Goal: Information Seeking & Learning: Learn about a topic

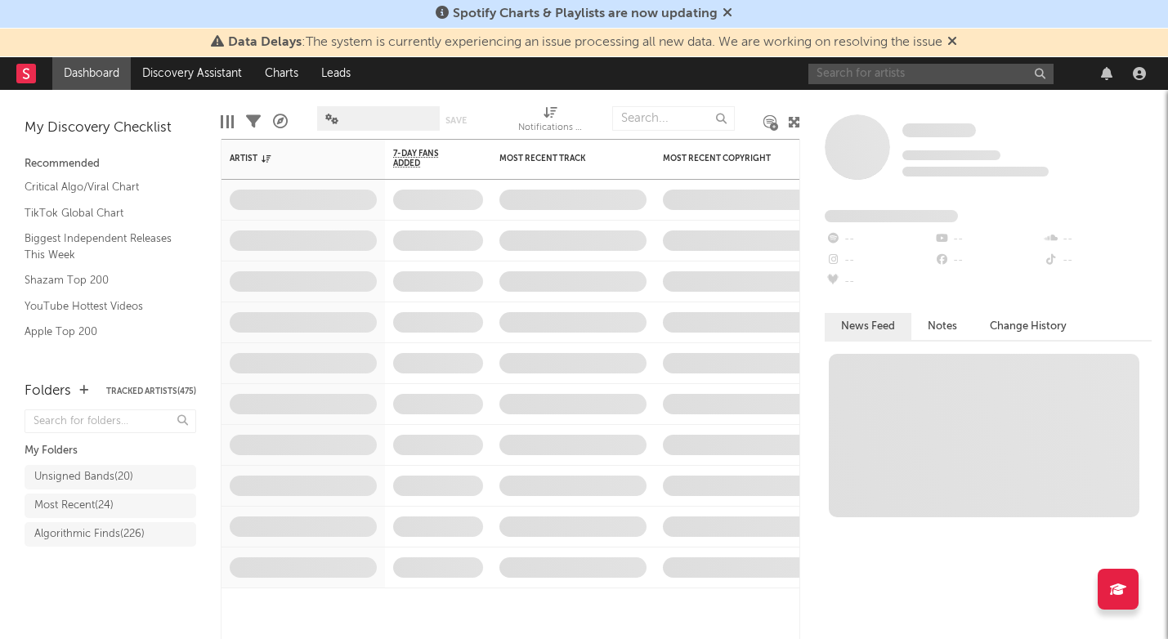
click at [901, 73] on input "text" at bounding box center [930, 74] width 245 height 20
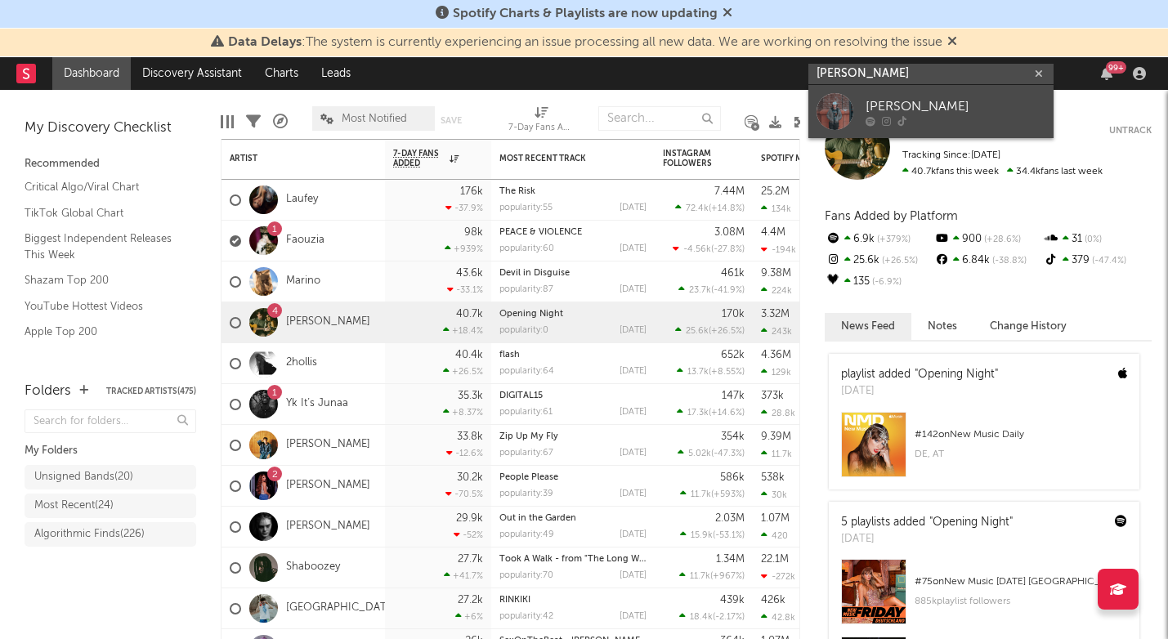
type input "[PERSON_NAME]"
click at [926, 105] on div "[PERSON_NAME]" at bounding box center [955, 106] width 180 height 20
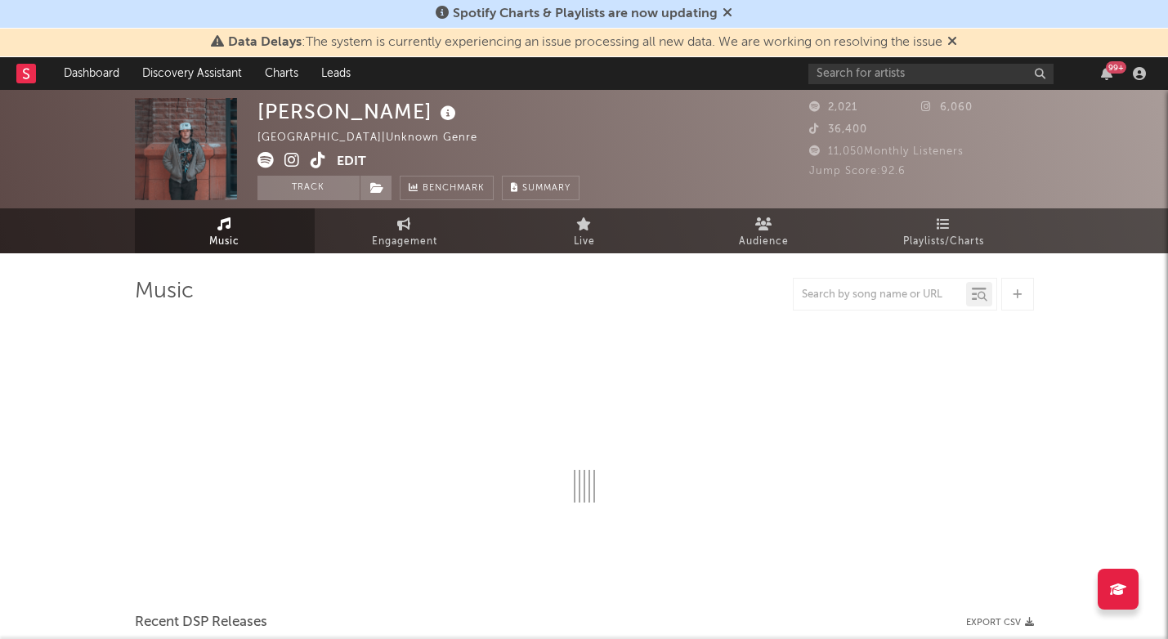
select select "1w"
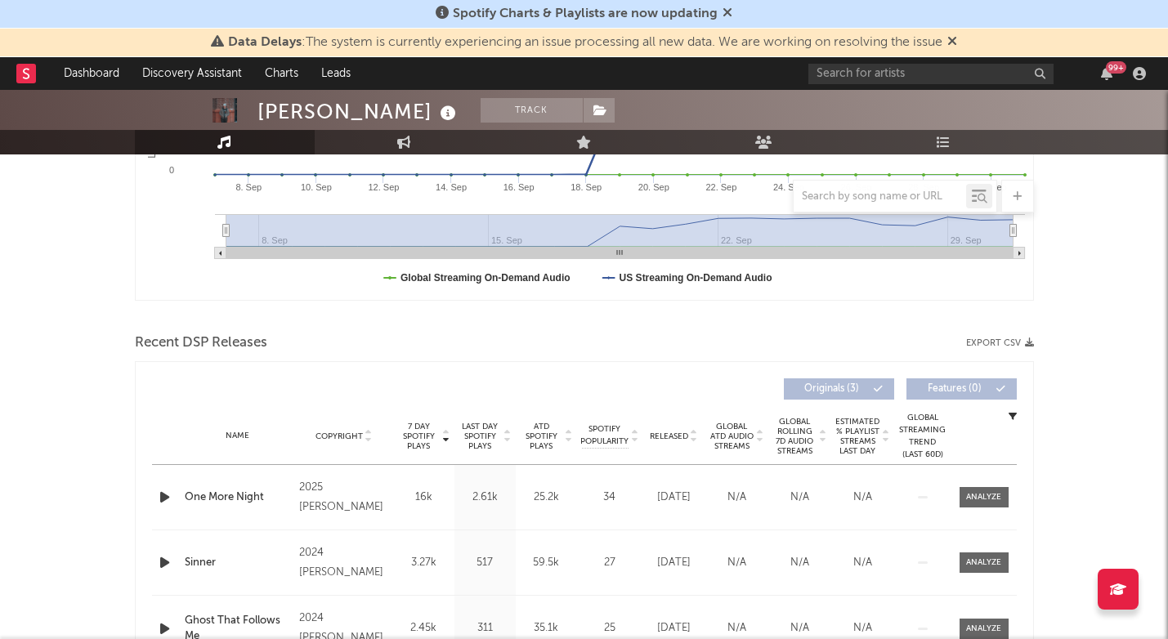
scroll to position [410, 0]
click at [978, 498] on div at bounding box center [983, 495] width 35 height 12
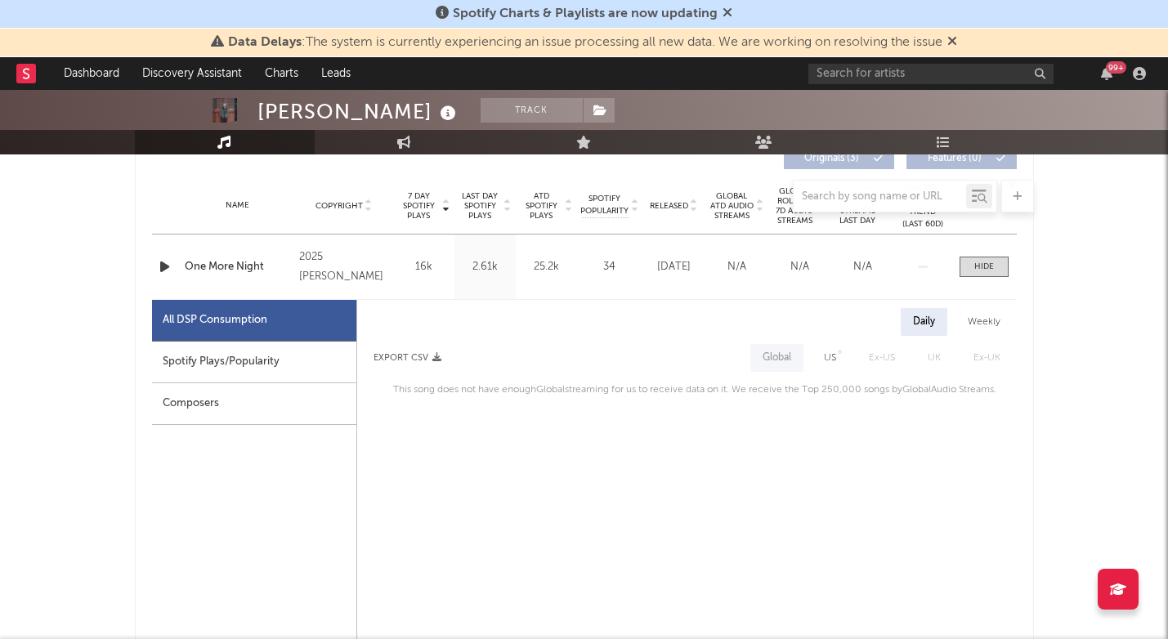
scroll to position [644, 0]
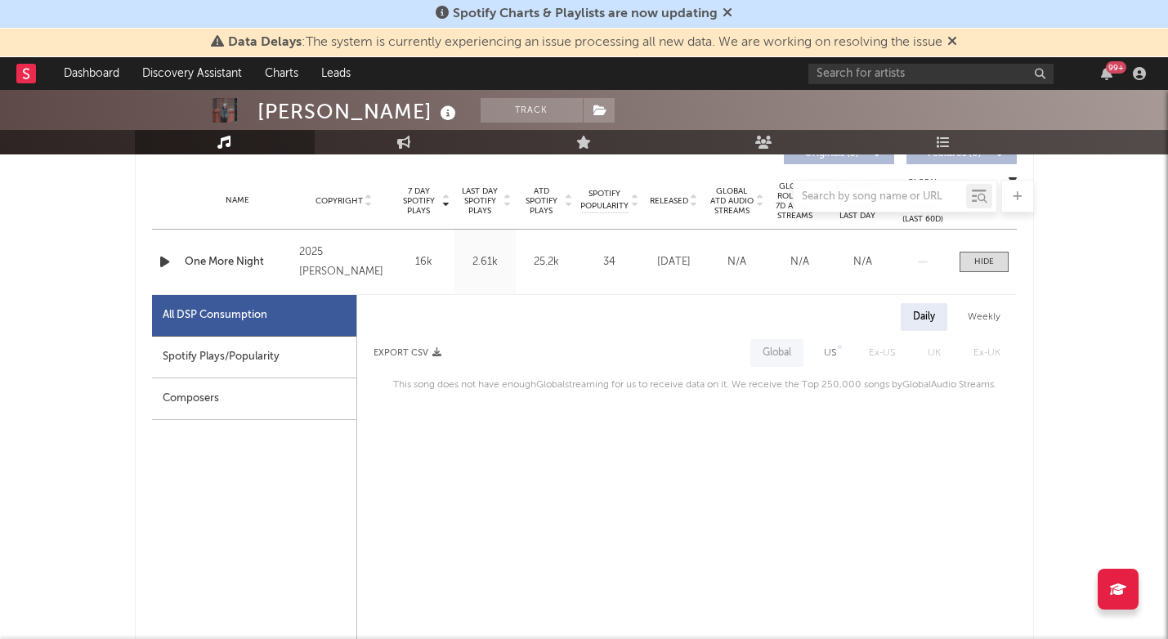
click at [311, 361] on div "Spotify Plays/Popularity" at bounding box center [254, 358] width 204 height 42
select select "1w"
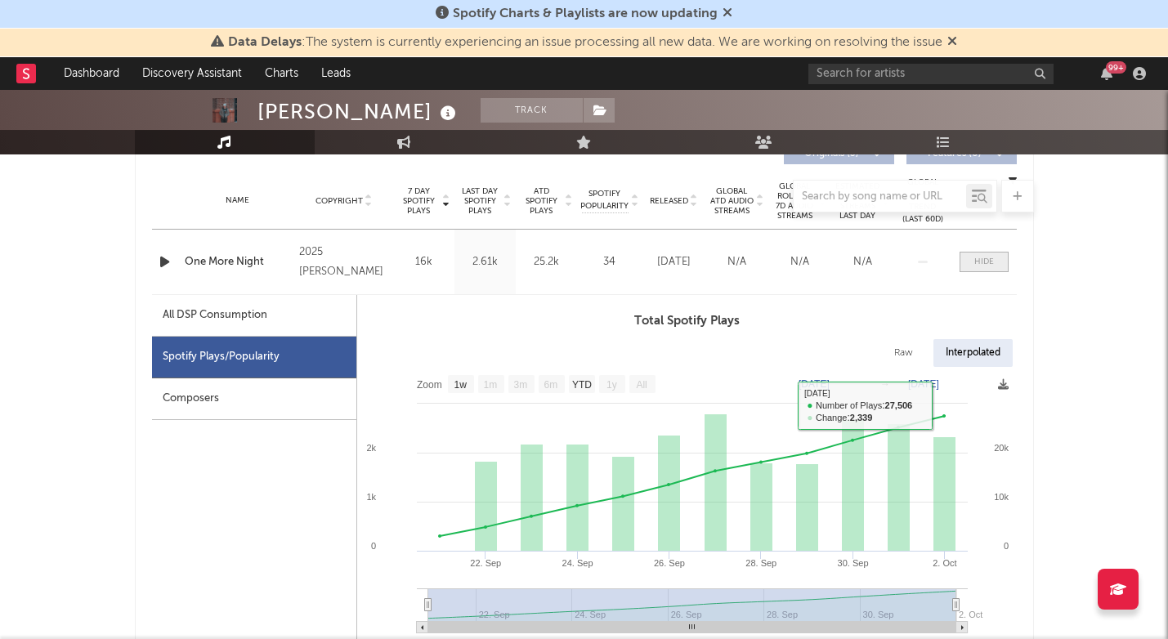
click at [967, 267] on span at bounding box center [983, 262] width 49 height 20
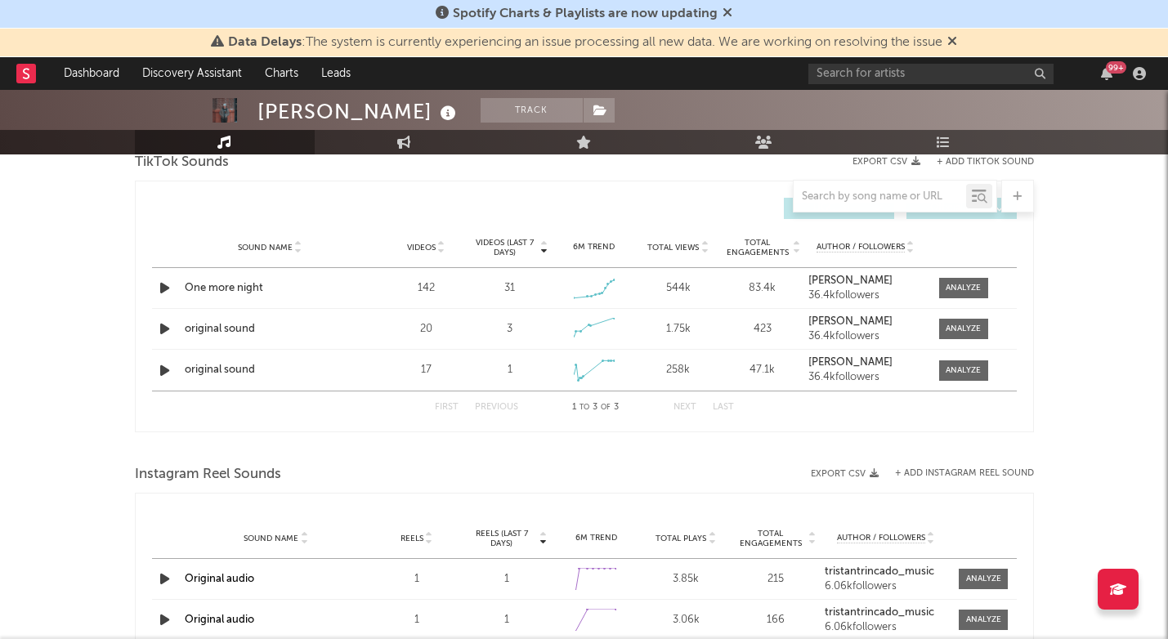
scroll to position [994, 0]
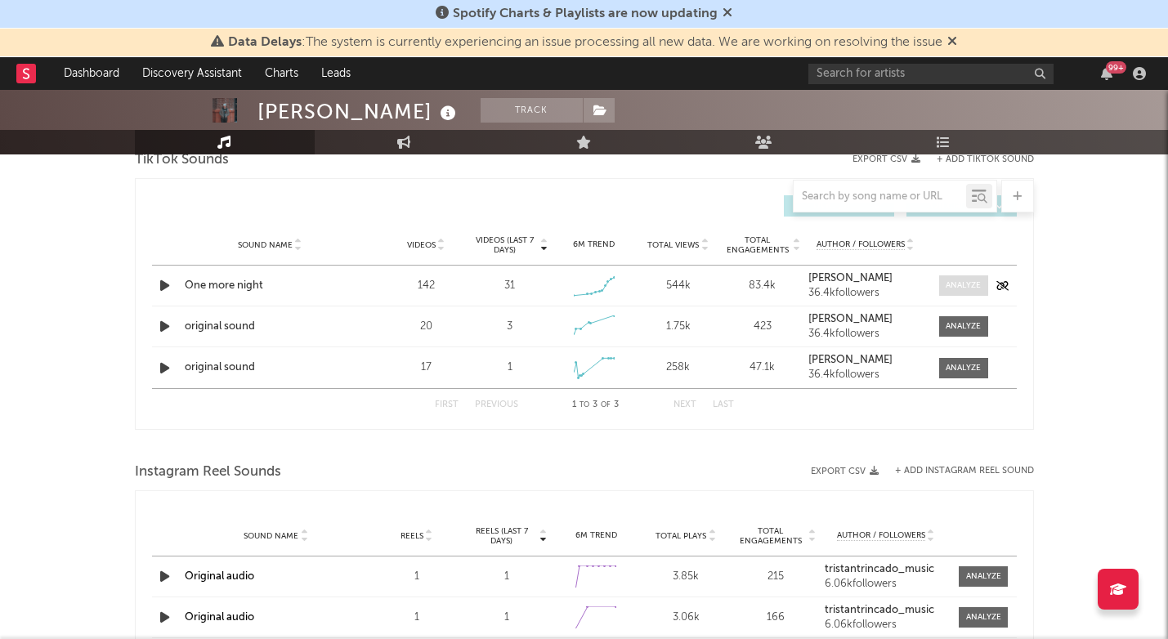
click at [956, 284] on div at bounding box center [962, 285] width 35 height 12
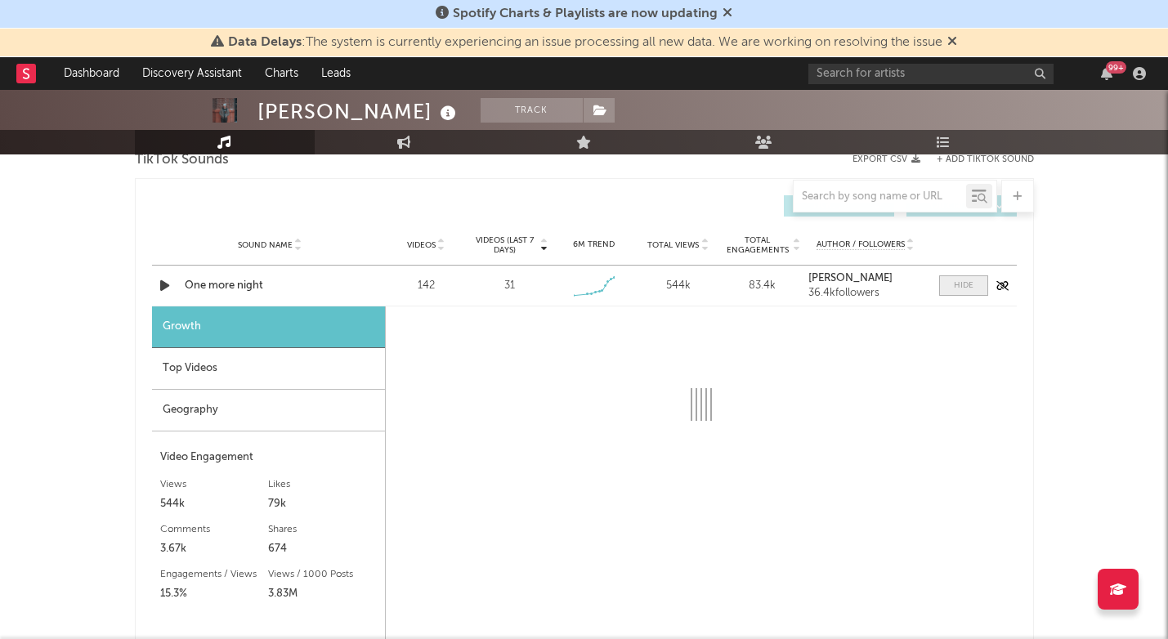
select select "1w"
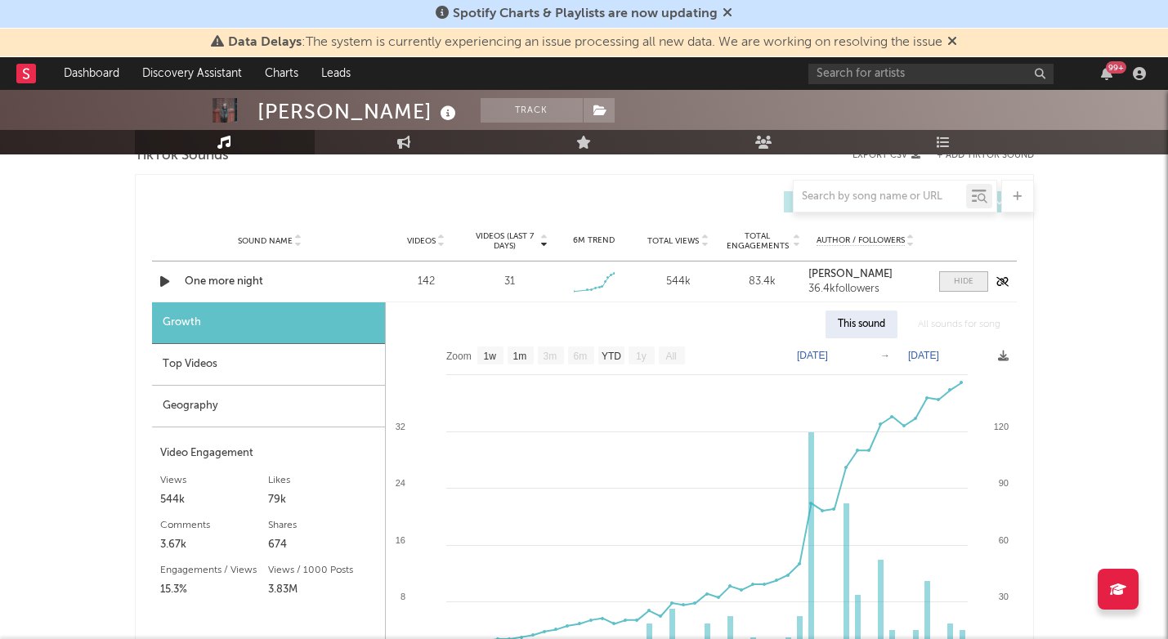
click at [956, 284] on div at bounding box center [964, 281] width 20 height 12
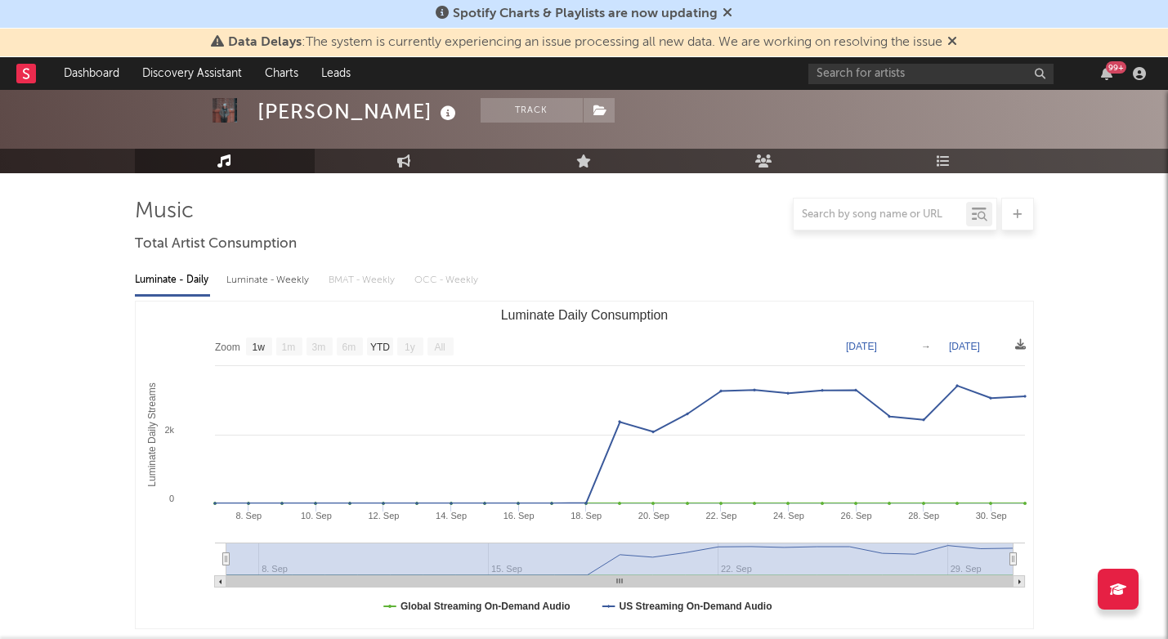
scroll to position [0, 0]
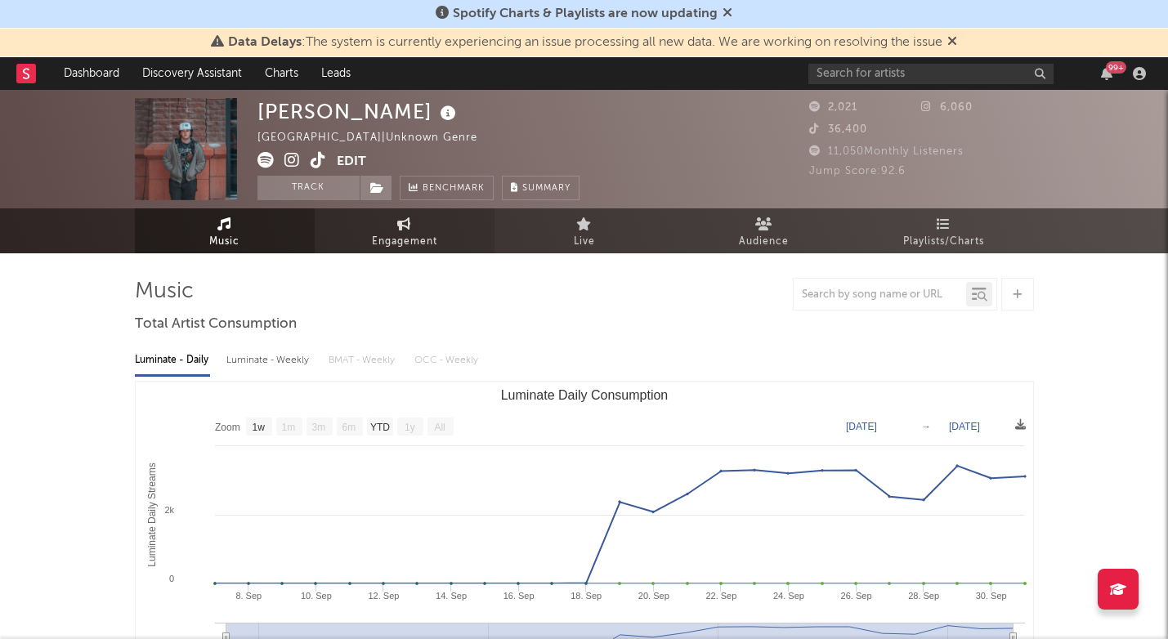
click at [431, 238] on span "Engagement" at bounding box center [404, 242] width 65 height 20
select select "1w"
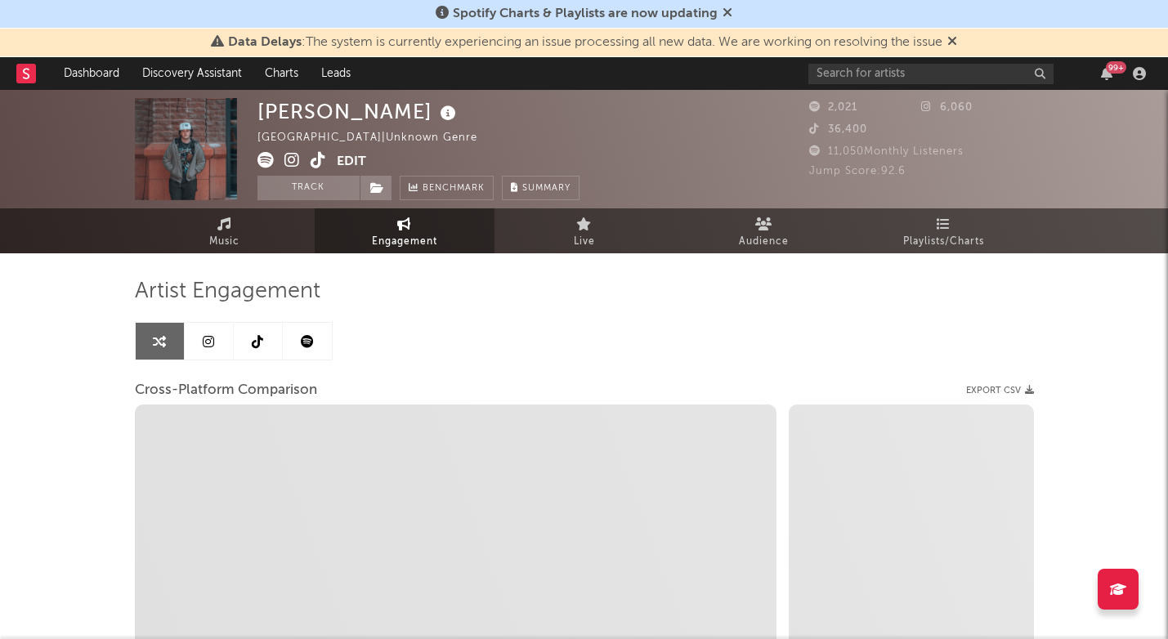
select select "1m"
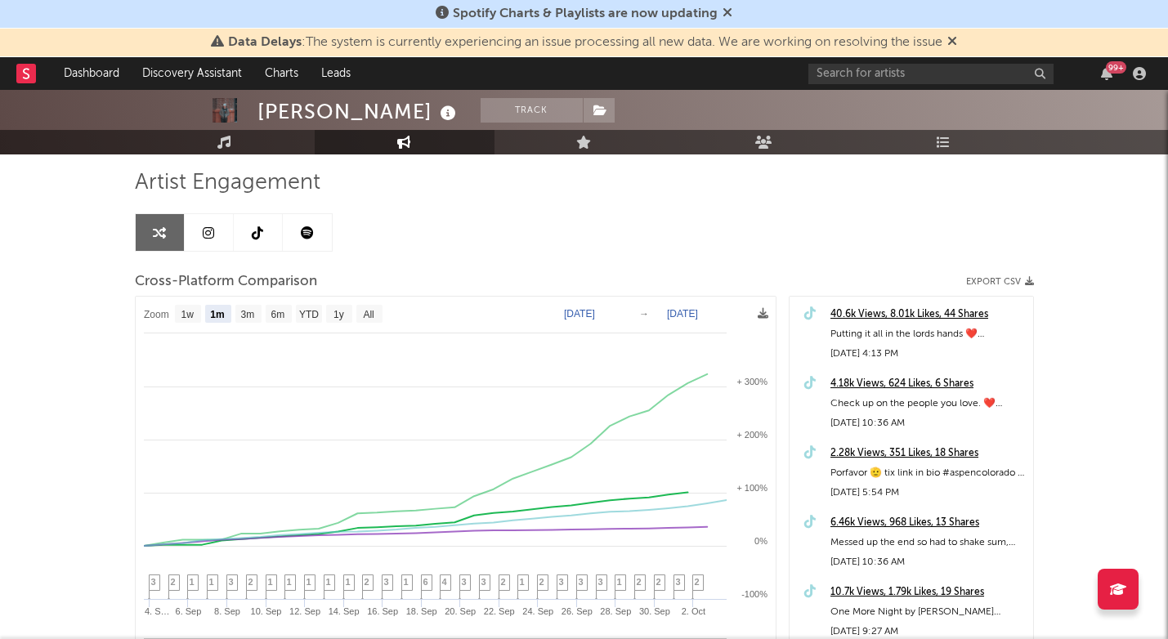
scroll to position [114, 0]
